Goal: Task Accomplishment & Management: Use online tool/utility

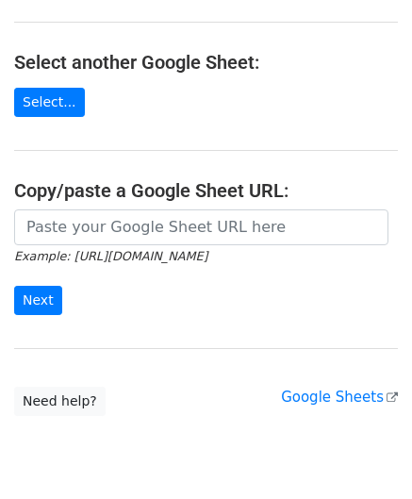
scroll to position [189, 0]
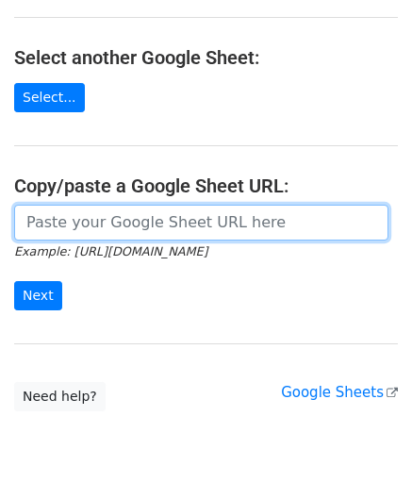
click at [100, 221] on input "url" at bounding box center [201, 223] width 375 height 36
paste input "[URL][DOMAIN_NAME]"
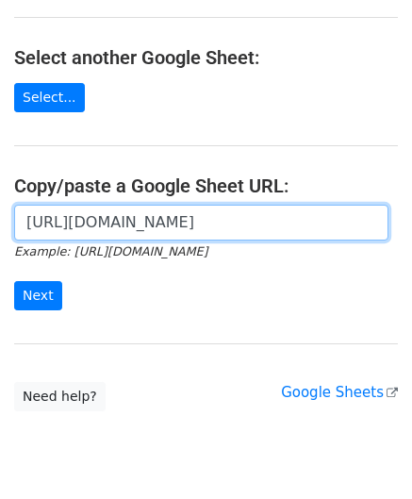
scroll to position [0, 384]
type input "https://docs.google.com/spreadsheets/d/12lbq5KTnBP57TfnftYsHDyBrzWbcSoYBeh-4Q_i…"
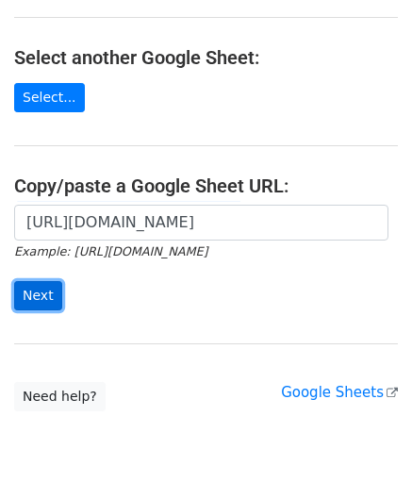
click at [34, 288] on input "Next" at bounding box center [38, 295] width 48 height 29
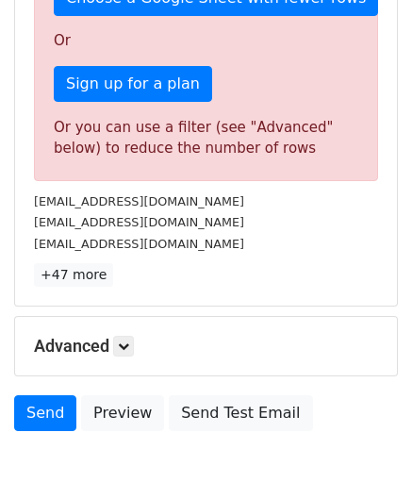
scroll to position [557, 0]
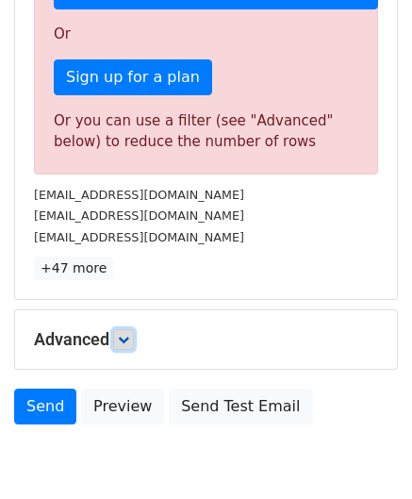
click at [127, 341] on icon at bounding box center [123, 339] width 11 height 11
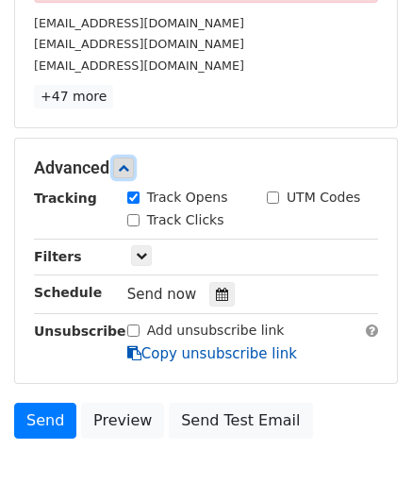
scroll to position [745, 0]
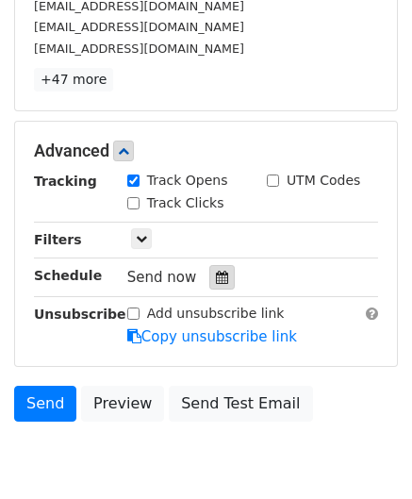
click at [216, 271] on icon at bounding box center [222, 277] width 12 height 13
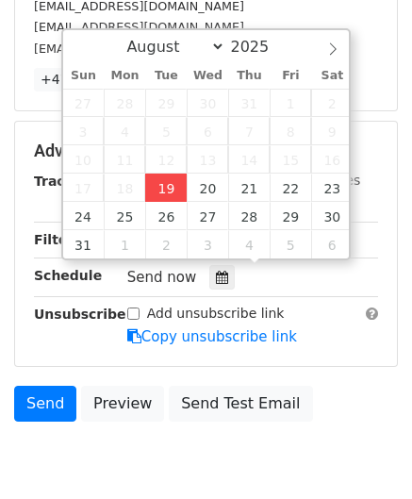
type input "[DATE] 12:00"
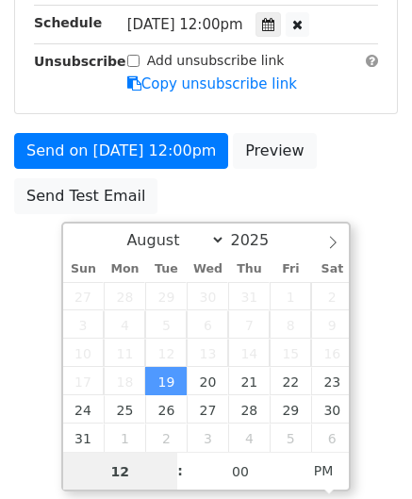
scroll to position [513, 0]
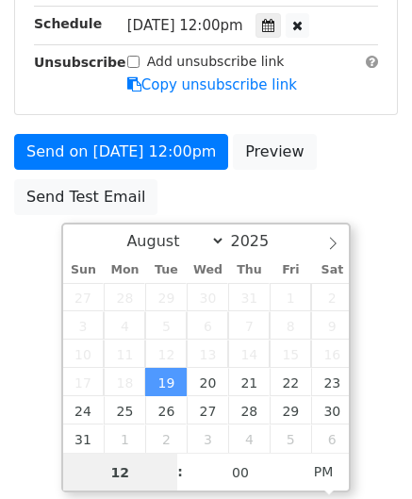
type input "3"
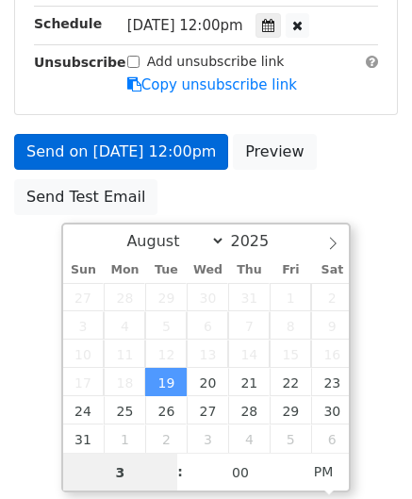
scroll to position [745, 0]
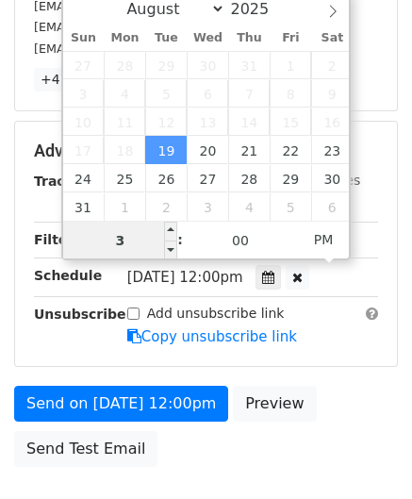
drag, startPoint x: 123, startPoint y: 229, endPoint x: 72, endPoint y: 234, distance: 51.2
click at [74, 233] on input "3" at bounding box center [120, 241] width 115 height 38
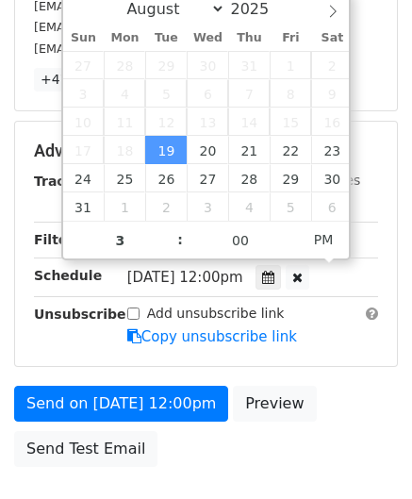
type input "[DATE] 15:00"
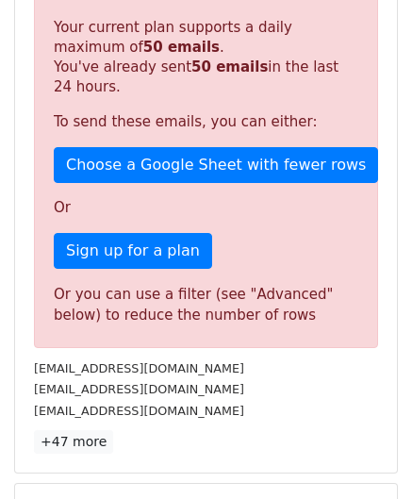
scroll to position [865, 0]
